Goal: Task Accomplishment & Management: Use online tool/utility

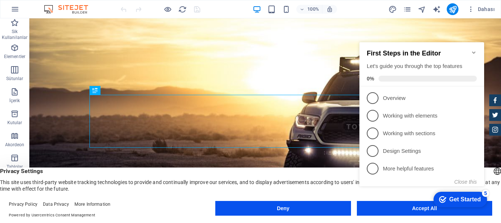
click at [418, 207] on div "checkmark Get Started 5 First Steps in the Editor Let's guide you through the t…" at bounding box center [424, 121] width 134 height 178
click at [471, 50] on h2 "First Steps in the Editor" at bounding box center [422, 54] width 110 height 8
click at [380, 208] on div "checkmark Get Started 5 First Steps in the Editor Let's guide you through the t…" at bounding box center [424, 121] width 134 height 178
click at [489, 163] on div "checkmark Get Started 5 First Steps in the Editor Let's guide you through the t…" at bounding box center [424, 121] width 134 height 178
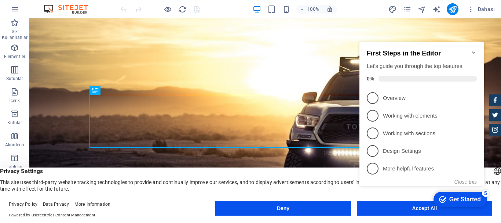
click at [472, 50] on icon "Minimize checklist" at bounding box center [474, 53] width 6 height 6
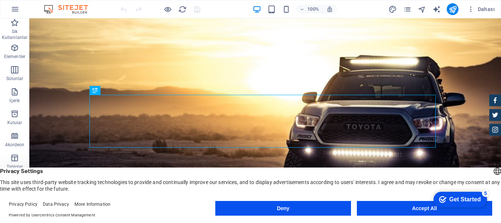
click at [479, 168] on span "Privacy Settings" at bounding box center [250, 170] width 501 height 7
click at [461, 199] on div "Get Started" at bounding box center [466, 199] width 32 height 7
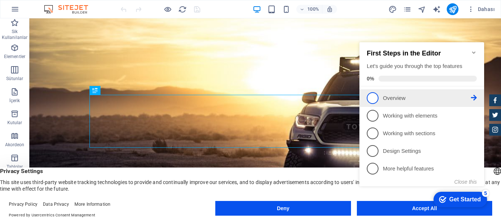
click at [378, 98] on span "1" at bounding box center [373, 98] width 12 height 12
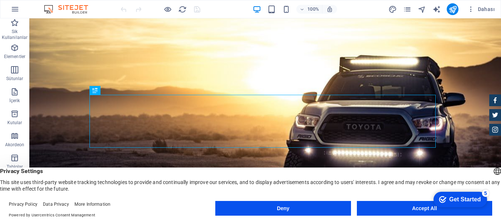
click at [463, 198] on div "Get Started" at bounding box center [466, 199] width 32 height 7
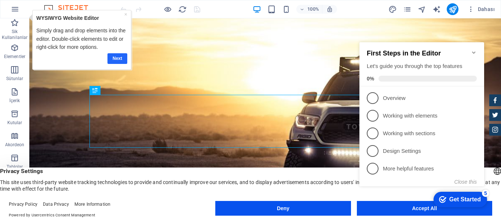
click at [118, 59] on link "Next" at bounding box center [117, 58] width 20 height 11
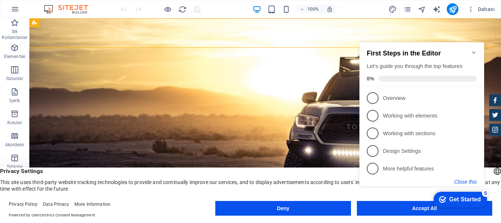
click at [469, 182] on button "Close this" at bounding box center [466, 182] width 22 height 6
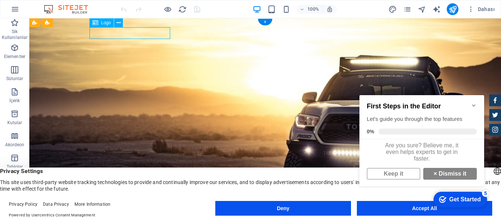
select select "px"
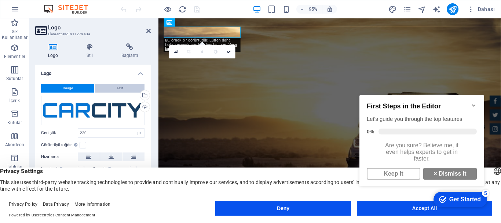
click at [116, 86] on span "Text" at bounding box center [119, 88] width 7 height 9
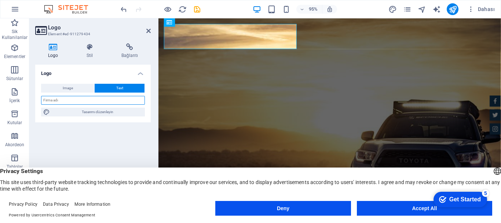
click at [92, 98] on input "text" at bounding box center [93, 100] width 104 height 9
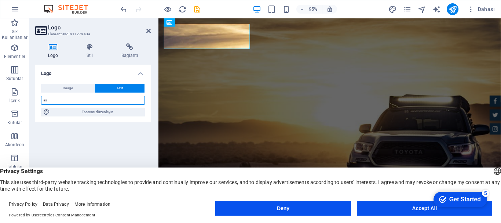
type input "a"
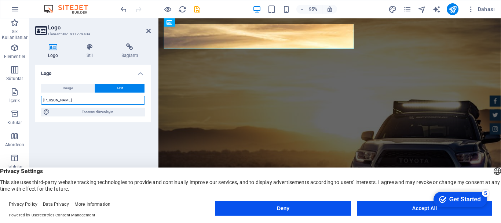
type input "[PERSON_NAME]"
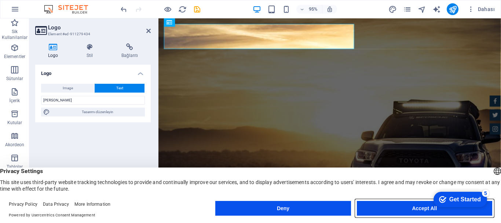
click at [411, 205] on button "Accept All" at bounding box center [424, 208] width 135 height 15
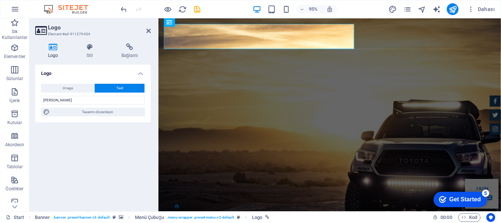
click at [56, 51] on h4 "Logo" at bounding box center [54, 50] width 39 height 15
click at [152, 30] on aside "Logo Element #ed-911279434 Logo Stil Bağlantı Logo Image Text Dosyaları buraya …" at bounding box center [93, 114] width 129 height 193
click at [147, 32] on icon at bounding box center [148, 31] width 4 height 6
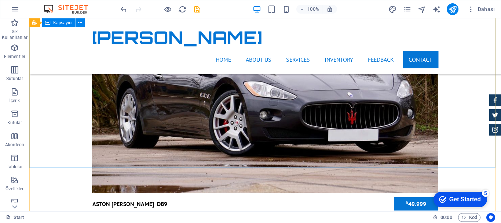
scroll to position [2999, 0]
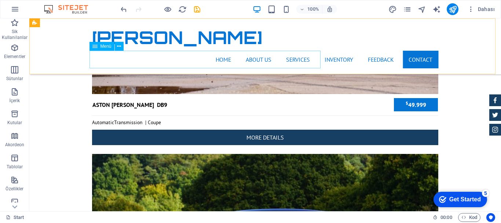
click at [104, 61] on nav "Home About us Services Inventory Feedback Contact" at bounding box center [265, 60] width 347 height 18
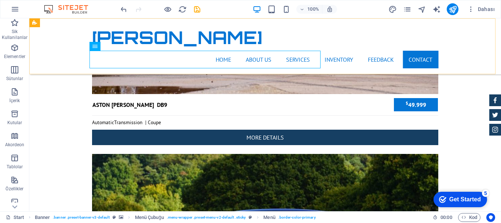
click at [424, 34] on div "[PERSON_NAME] Home About us Services Inventory Feedback Contact" at bounding box center [265, 46] width 472 height 56
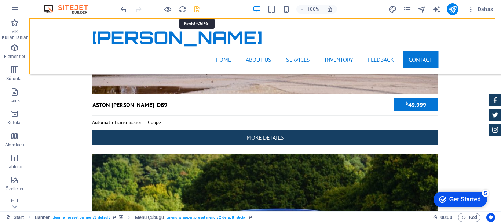
click at [198, 10] on icon "save" at bounding box center [197, 9] width 8 height 8
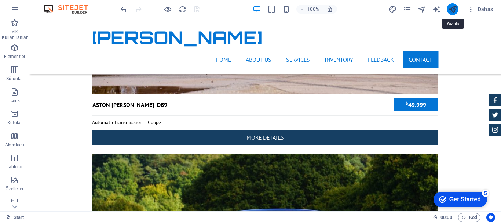
click at [453, 11] on icon "publish" at bounding box center [453, 9] width 8 height 8
